Goal: Transaction & Acquisition: Subscribe to service/newsletter

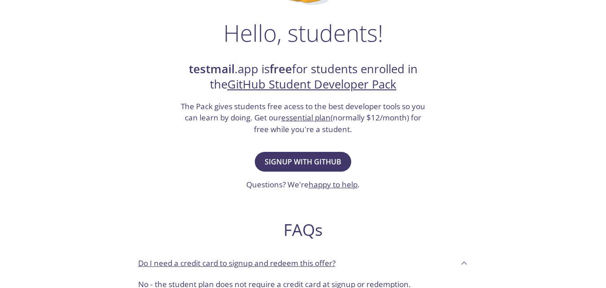
scroll to position [135, 0]
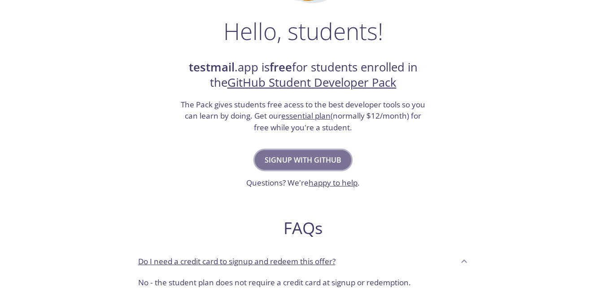
click at [331, 160] on span "Signup with GitHub" at bounding box center [303, 160] width 77 height 13
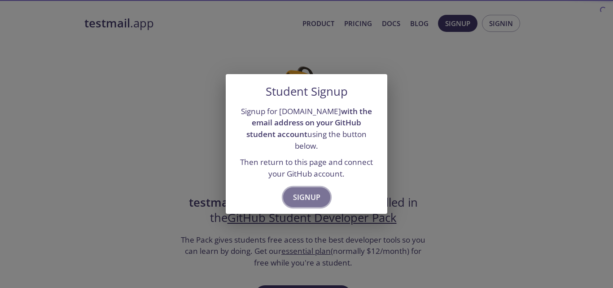
click at [303, 191] on span "Signup" at bounding box center [306, 197] width 27 height 13
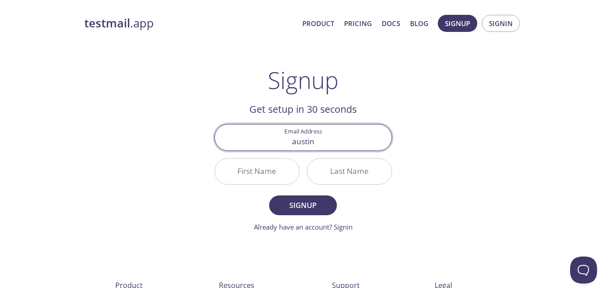
type input "[EMAIL_ADDRESS][DOMAIN_NAME]"
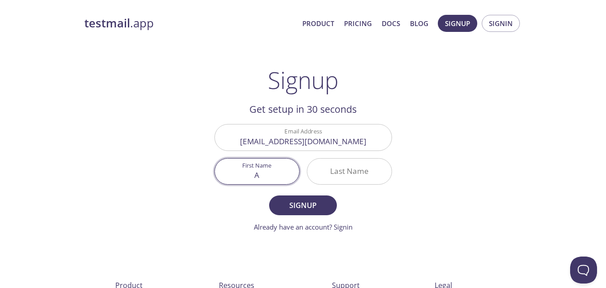
click at [276, 169] on input "A" at bounding box center [257, 171] width 84 height 26
type input "Austin"
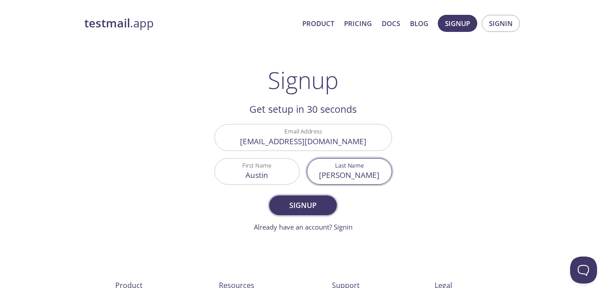
type input "[PERSON_NAME]"
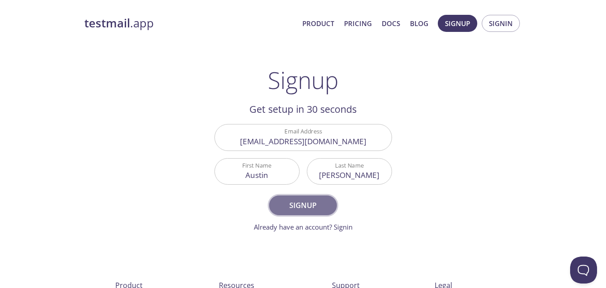
click at [299, 204] on span "Signup" at bounding box center [303, 205] width 48 height 13
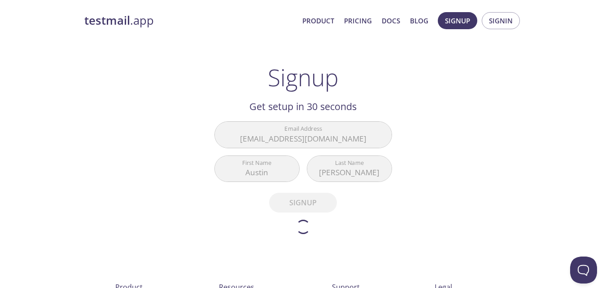
scroll to position [2, 0]
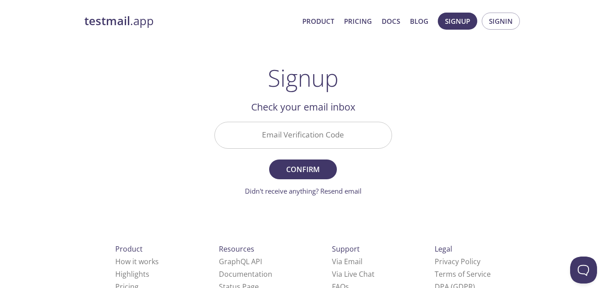
click at [327, 137] on input "Email Verification Code" at bounding box center [303, 135] width 177 height 26
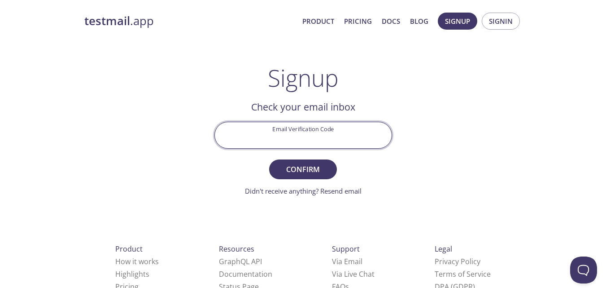
paste input "LWM4LW1"
type input "LWM4LW1"
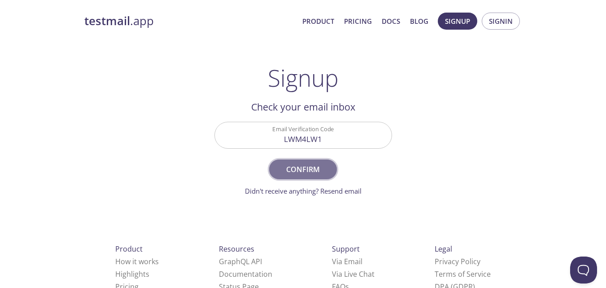
click at [308, 166] on span "Confirm" at bounding box center [303, 169] width 48 height 13
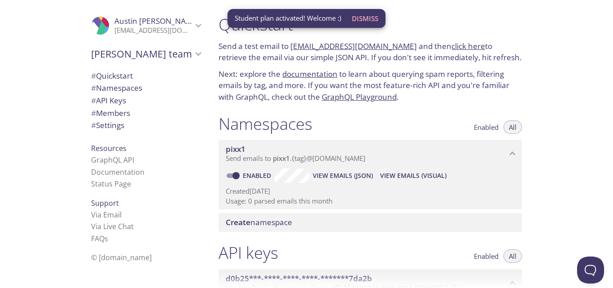
click at [374, 95] on link "GraphQL Playground" at bounding box center [359, 97] width 75 height 10
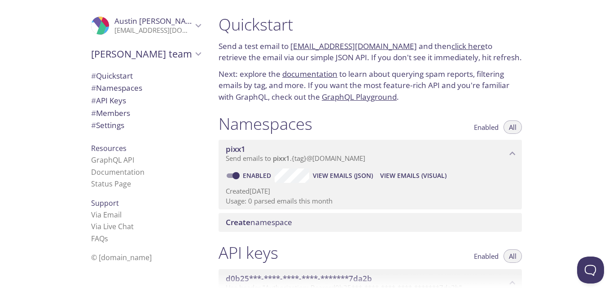
scroll to position [0, 0]
